Goal: Task Accomplishment & Management: Manage account settings

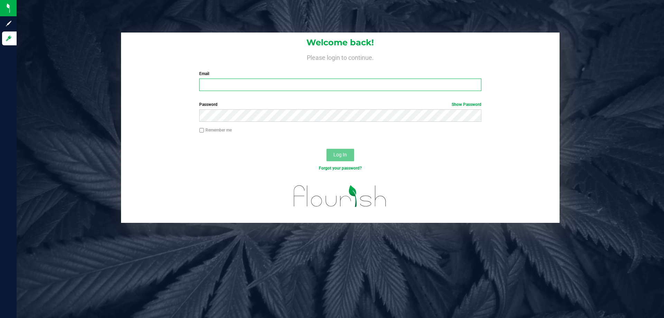
click at [286, 85] on input "Email" at bounding box center [340, 85] width 282 height 12
type input "[EMAIL_ADDRESS][DOMAIN_NAME]"
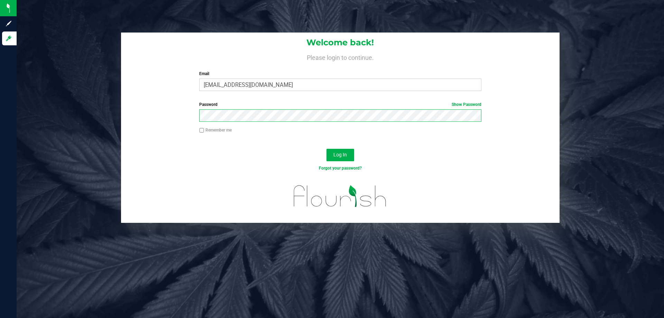
click at [327, 149] on button "Log In" at bounding box center [341, 155] width 28 height 12
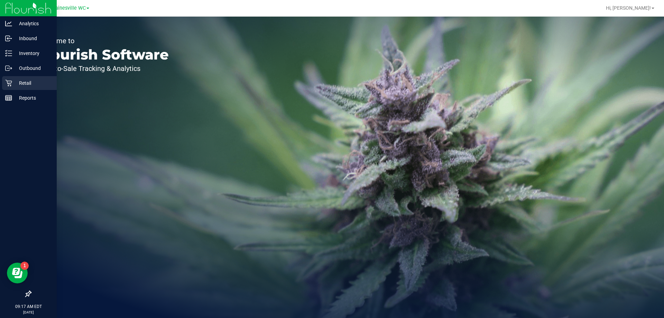
click at [19, 84] on p "Retail" at bounding box center [33, 83] width 42 height 8
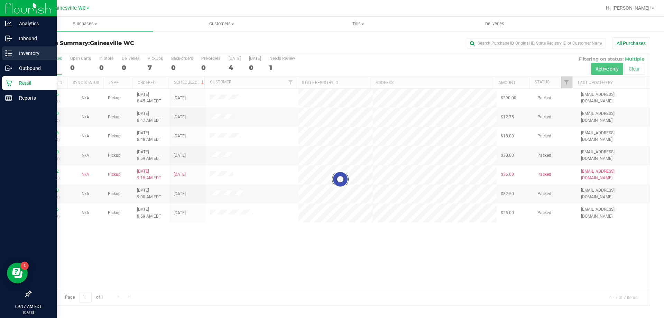
click at [21, 51] on p "Inventory" at bounding box center [33, 53] width 42 height 8
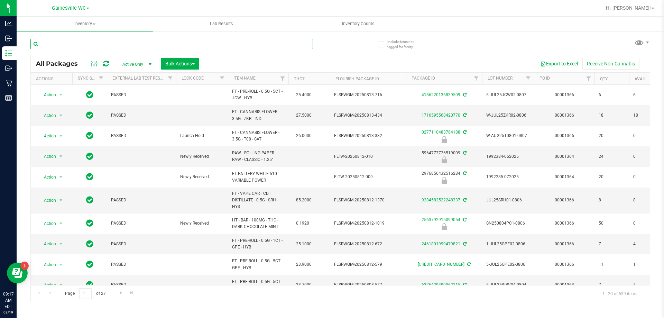
click at [118, 43] on input "text" at bounding box center [171, 44] width 283 height 10
type input "b"
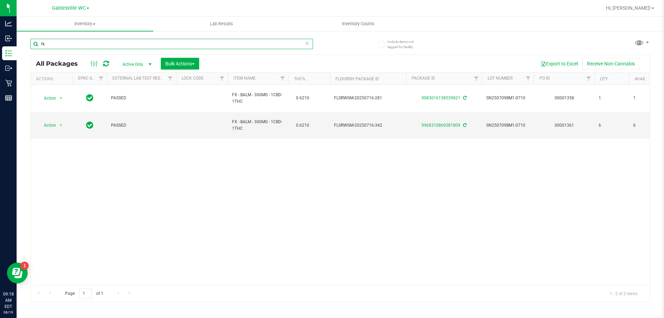
type input "fx"
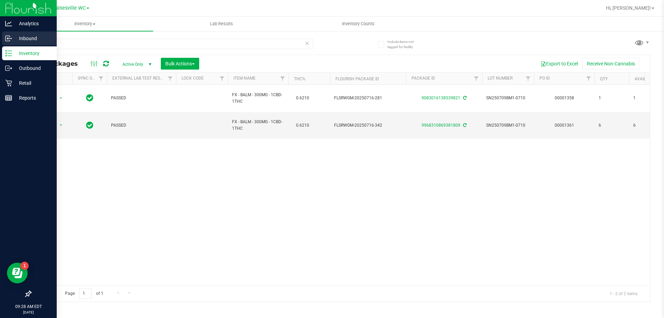
click at [22, 38] on p "Inbound" at bounding box center [33, 38] width 42 height 8
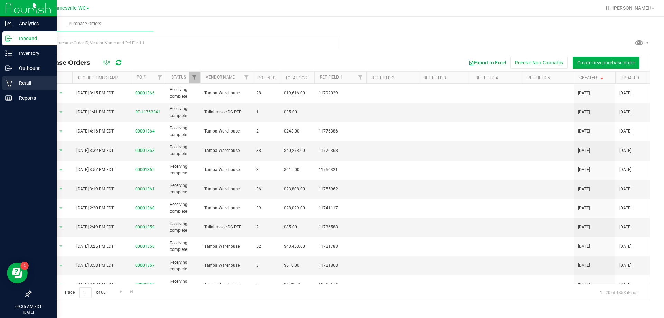
click at [13, 83] on p "Retail" at bounding box center [33, 83] width 42 height 8
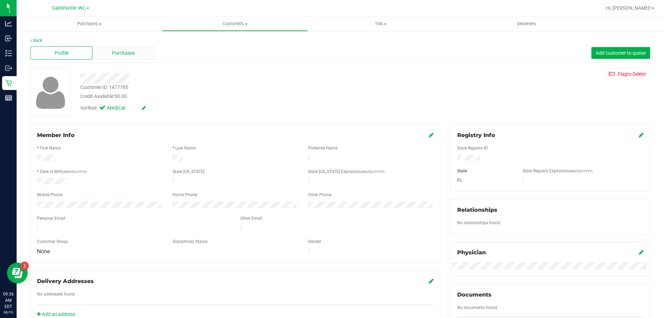
click at [140, 57] on div "Purchases" at bounding box center [123, 52] width 62 height 13
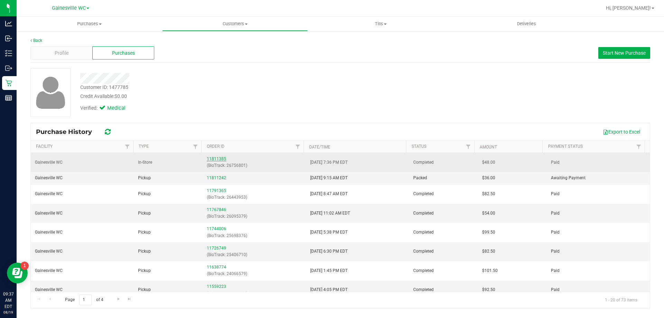
click at [218, 158] on link "11811385" at bounding box center [216, 158] width 19 height 5
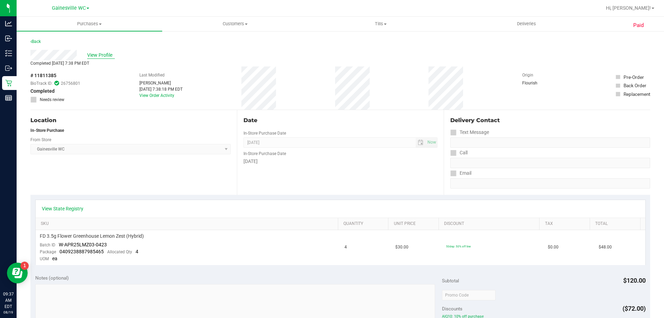
click at [100, 55] on span "View Profile" at bounding box center [101, 55] width 28 height 7
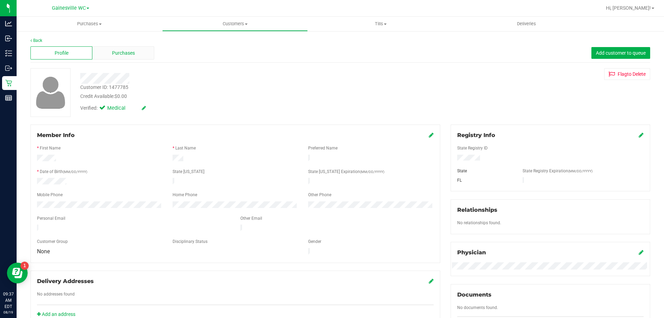
click at [113, 54] on span "Purchases" at bounding box center [123, 52] width 23 height 7
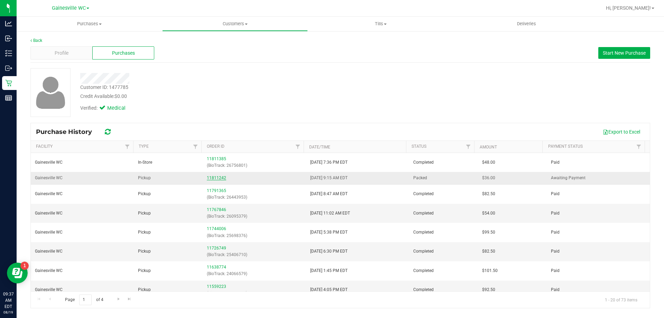
click at [212, 178] on link "11811242" at bounding box center [216, 177] width 19 height 5
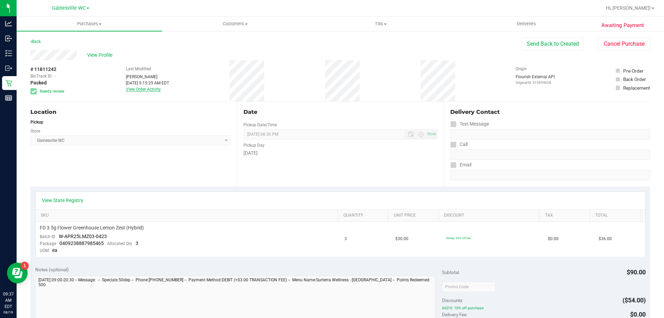
click at [152, 90] on link "View Order Activity" at bounding box center [143, 89] width 35 height 5
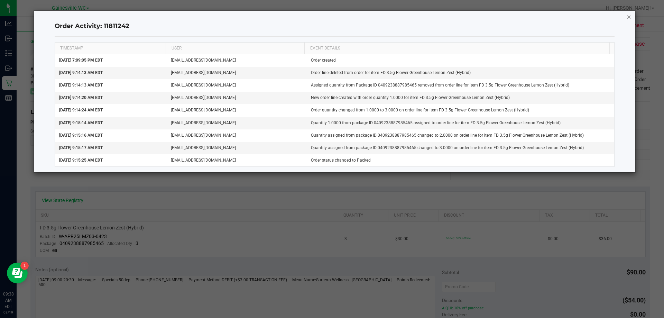
click at [631, 18] on icon "button" at bounding box center [629, 16] width 5 height 8
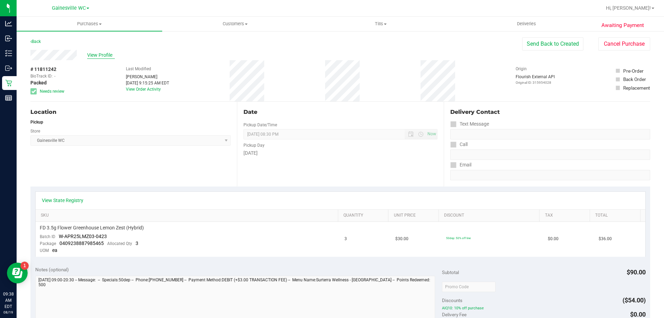
click at [104, 56] on span "View Profile" at bounding box center [101, 55] width 28 height 7
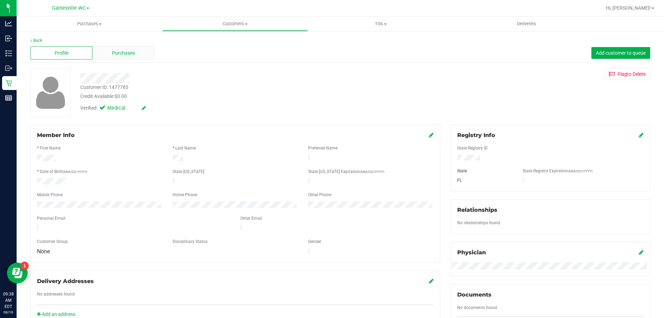
click at [134, 52] on div "Purchases" at bounding box center [123, 52] width 62 height 13
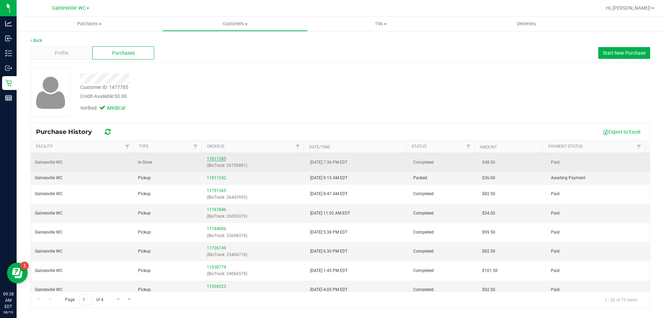
click at [221, 158] on link "11811385" at bounding box center [216, 158] width 19 height 5
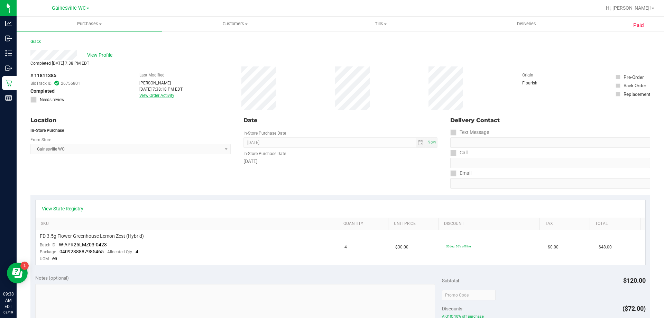
click at [162, 95] on link "View Order Activity" at bounding box center [156, 95] width 35 height 5
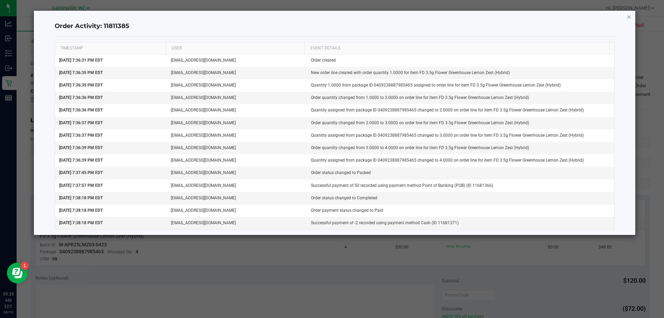
click at [631, 18] on icon "button" at bounding box center [629, 16] width 5 height 8
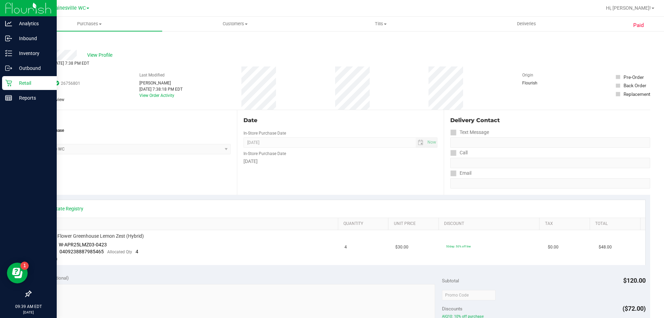
click at [27, 86] on p "Retail" at bounding box center [33, 83] width 42 height 8
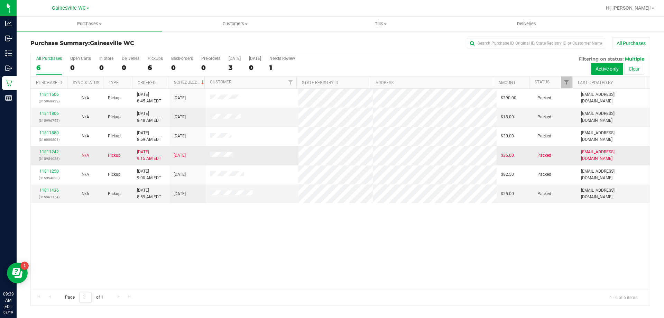
click at [52, 152] on link "11811242" at bounding box center [48, 151] width 19 height 5
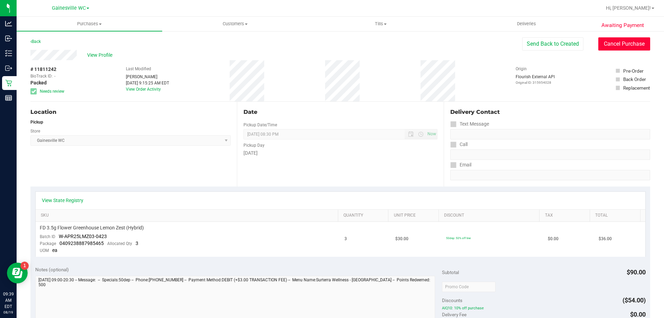
click at [624, 44] on button "Cancel Purchase" at bounding box center [624, 43] width 52 height 13
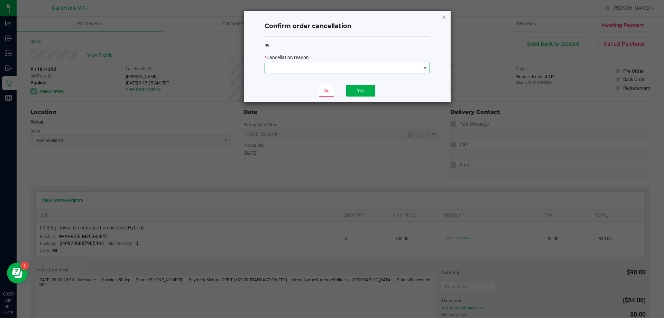
click at [347, 69] on span at bounding box center [343, 68] width 156 height 10
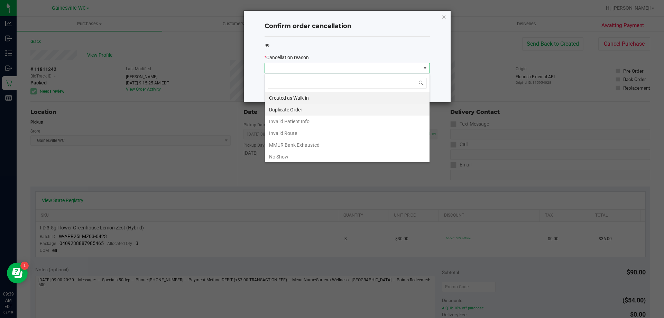
click at [298, 109] on li "Duplicate Order" at bounding box center [347, 110] width 165 height 12
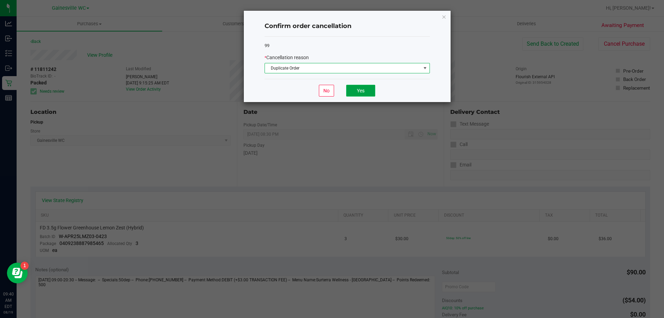
click at [357, 91] on button "Yes" at bounding box center [360, 91] width 29 height 12
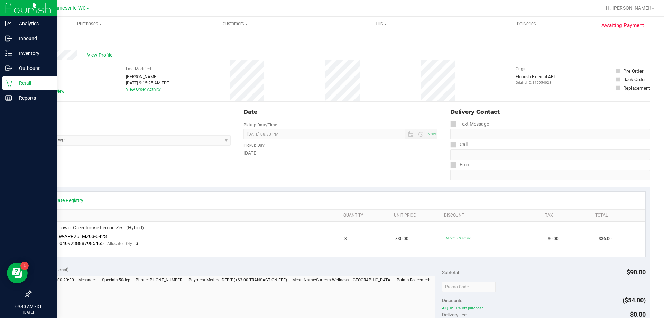
click at [23, 85] on p "Retail" at bounding box center [33, 83] width 42 height 8
